Goal: Transaction & Acquisition: Purchase product/service

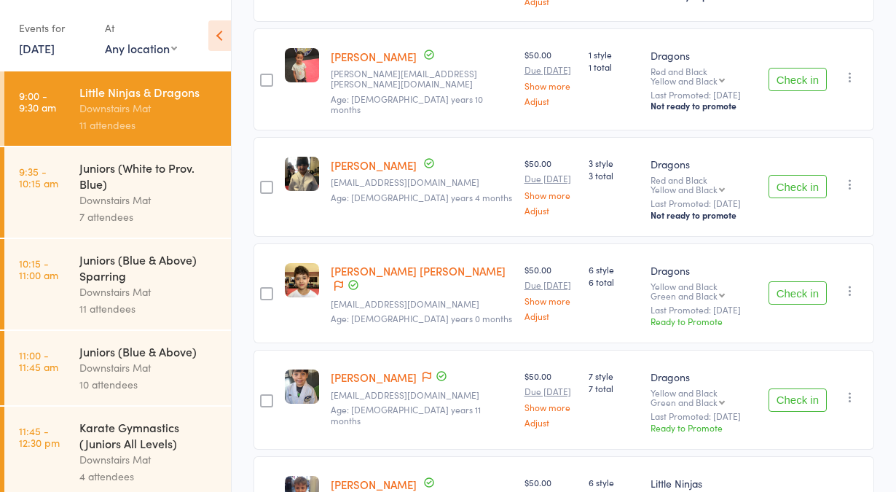
click at [219, 43] on icon at bounding box center [219, 35] width 23 height 31
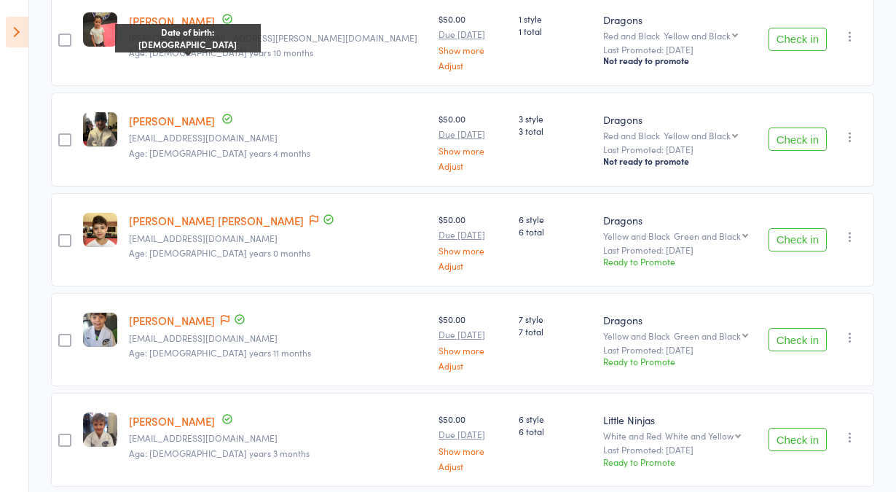
click at [13, 41] on icon at bounding box center [17, 32] width 23 height 31
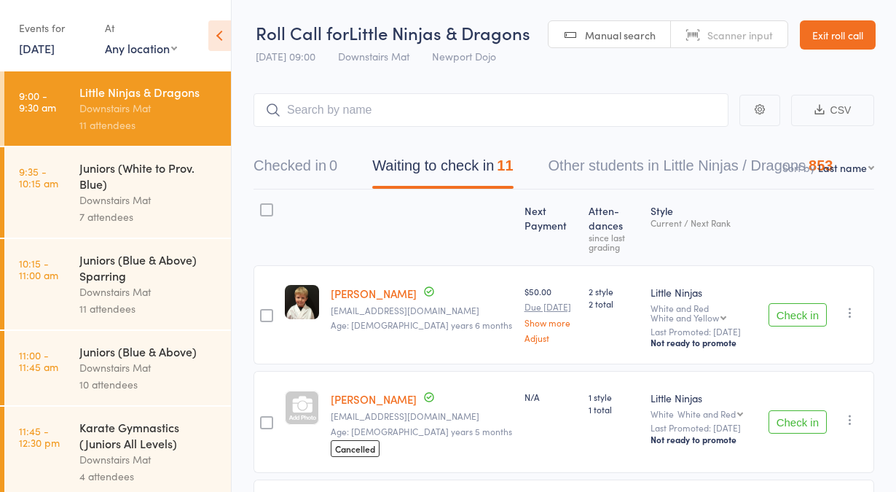
click at [824, 39] on link "Exit roll call" at bounding box center [838, 34] width 76 height 29
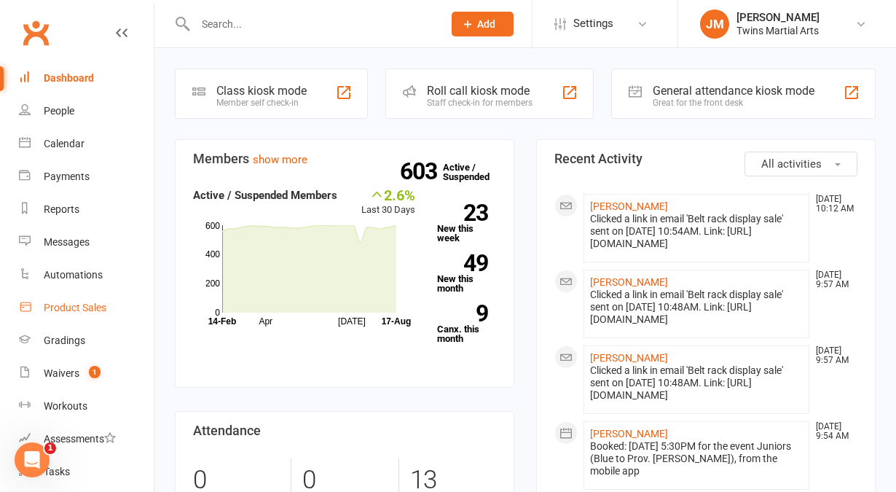
click at [86, 310] on div "Product Sales" at bounding box center [75, 308] width 63 height 12
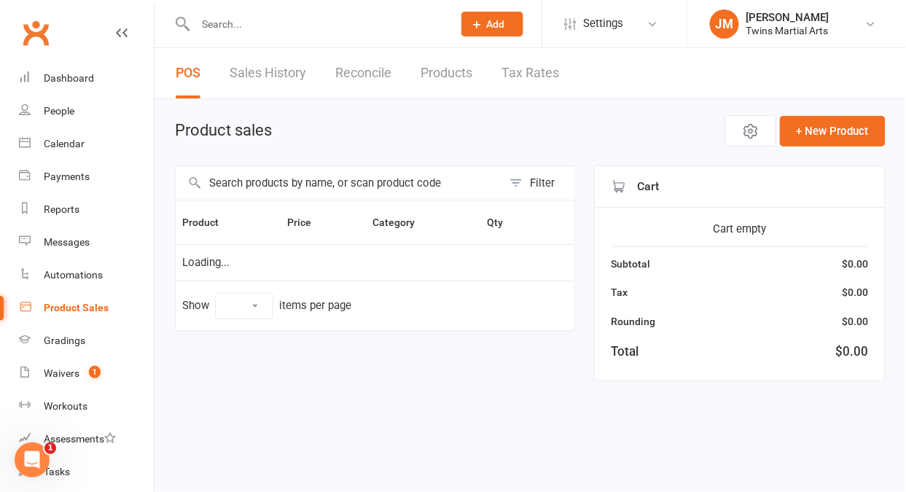
select select "10"
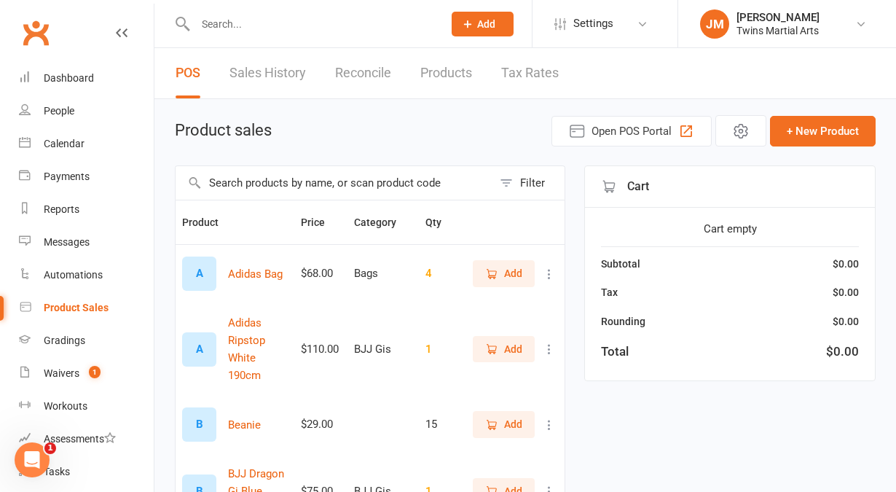
click at [286, 193] on input "text" at bounding box center [334, 183] width 317 height 34
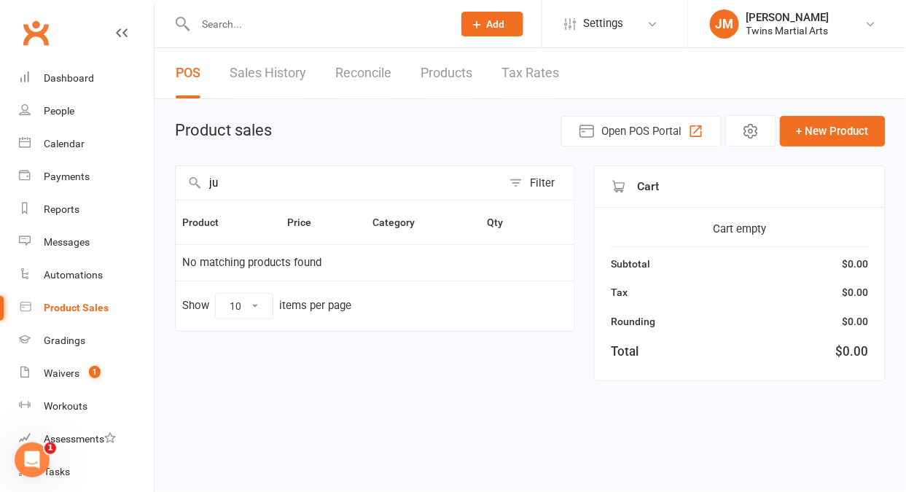
type input "j"
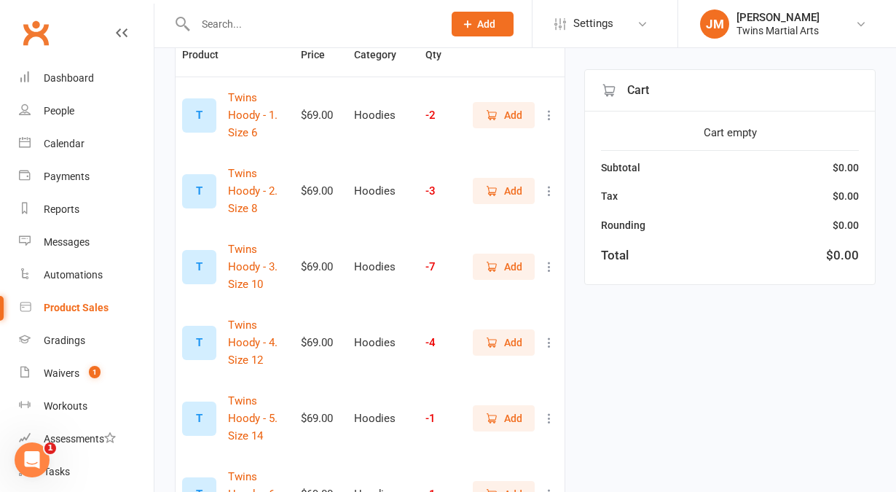
scroll to position [168, 0]
click at [501, 337] on span "Add" at bounding box center [503, 342] width 37 height 16
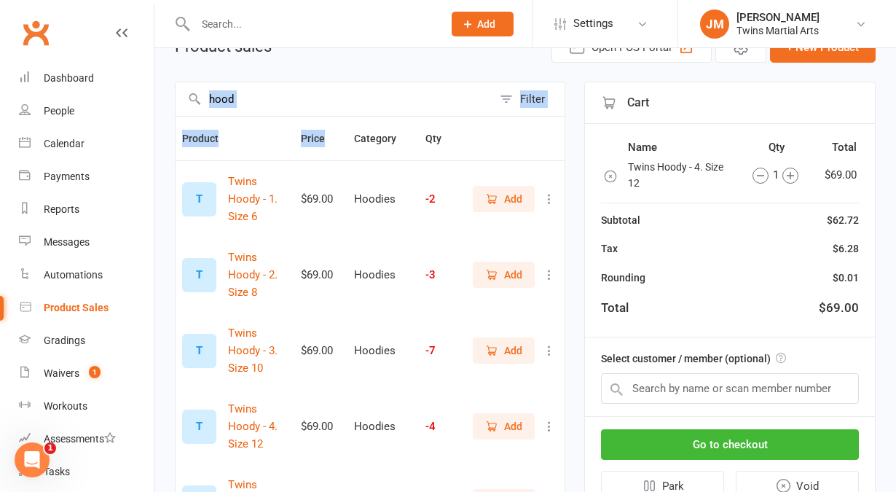
drag, startPoint x: 326, startPoint y: 154, endPoint x: 328, endPoint y: 117, distance: 37.2
click at [328, 117] on th "Price" at bounding box center [320, 139] width 53 height 44
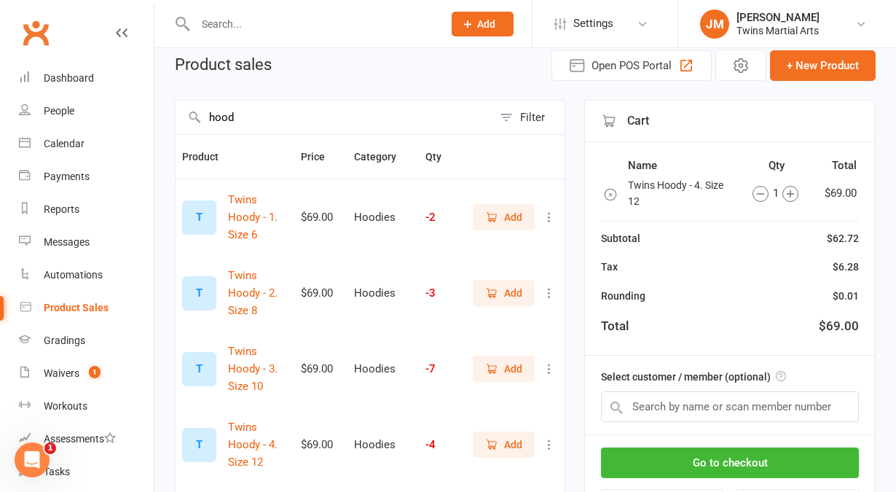
click at [328, 117] on input "hood" at bounding box center [334, 118] width 317 height 34
type input "h"
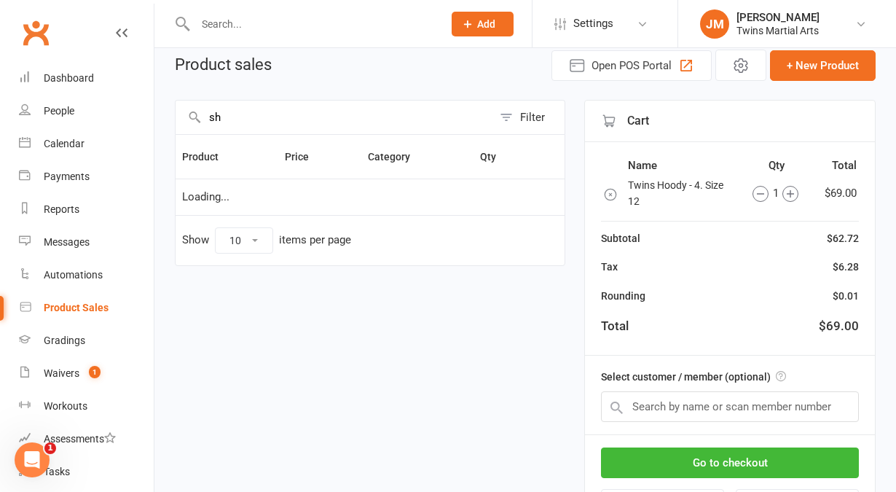
type input "s"
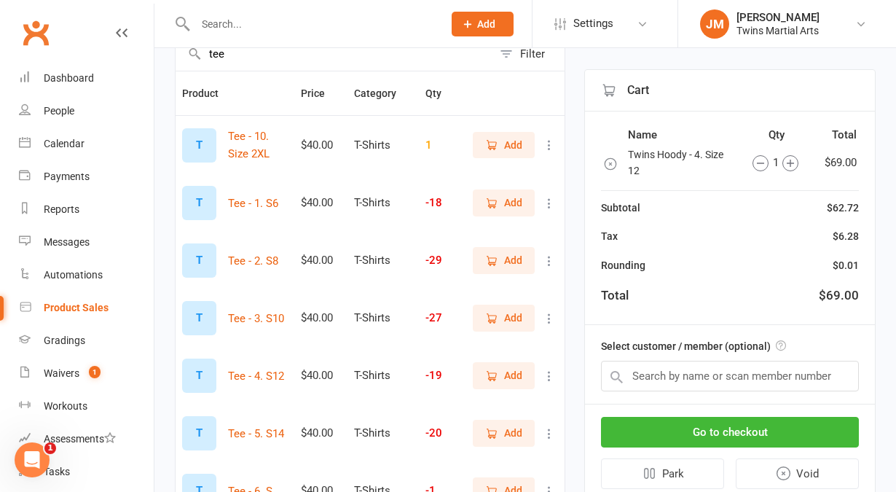
scroll to position [130, 0]
type input "tee"
click at [499, 369] on span "Add" at bounding box center [503, 375] width 37 height 16
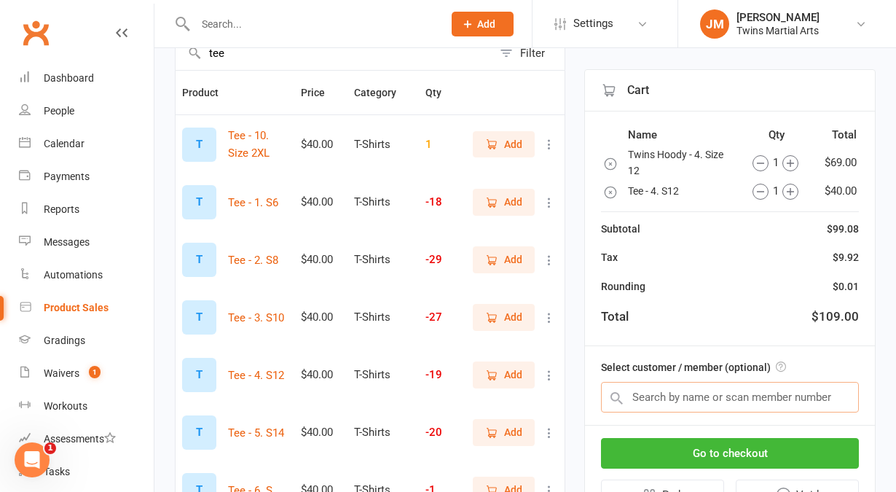
click at [791, 401] on input "text" at bounding box center [730, 397] width 258 height 31
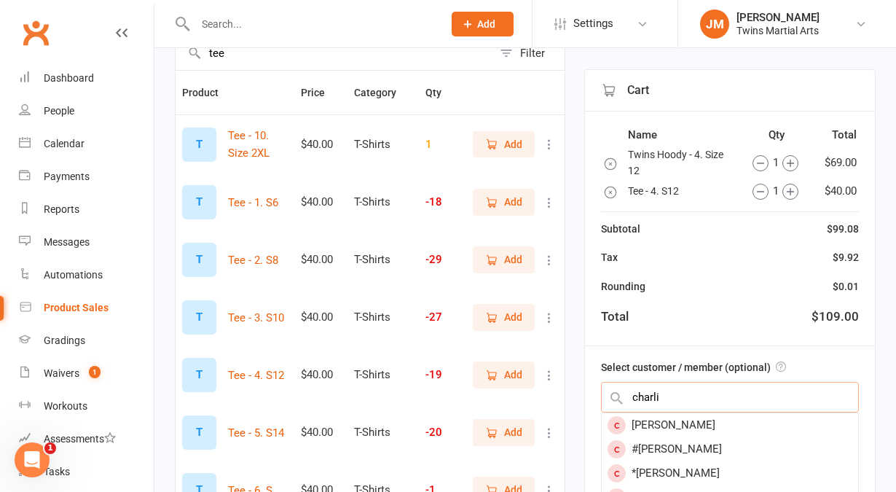
type input "charli"
